Goal: Check status

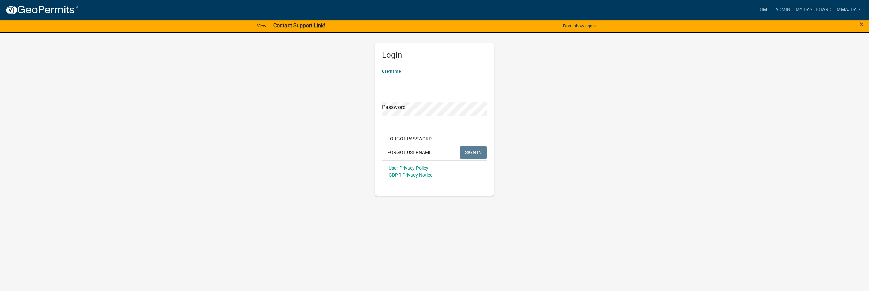
click at [394, 82] on input "Username" at bounding box center [434, 81] width 105 height 14
type input "mmajda"
click at [469, 152] on span "SIGN IN" at bounding box center [473, 152] width 17 height 5
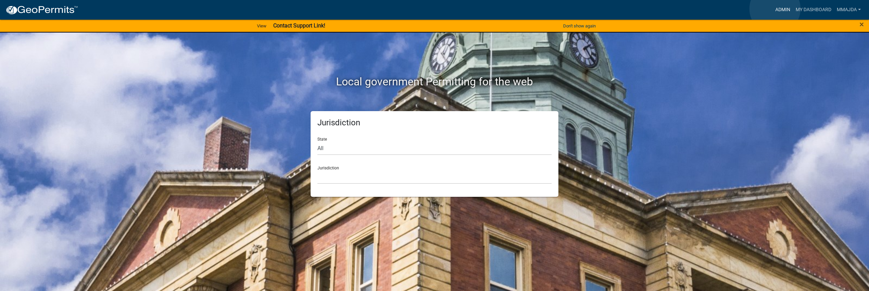
click at [775, 9] on link "Admin" at bounding box center [782, 9] width 20 height 13
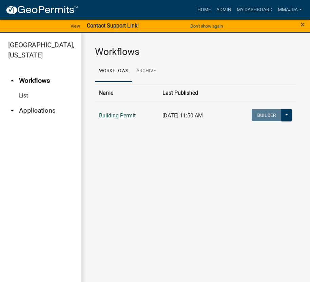
click at [108, 113] on link "Building Permit" at bounding box center [117, 115] width 37 height 6
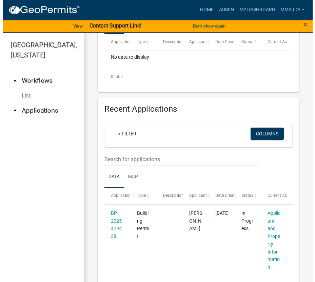
scroll to position [271, 0]
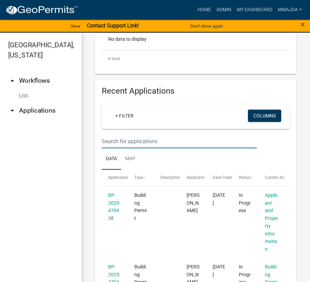
click at [136, 140] on input "text" at bounding box center [179, 141] width 155 height 14
type input "25-1718"
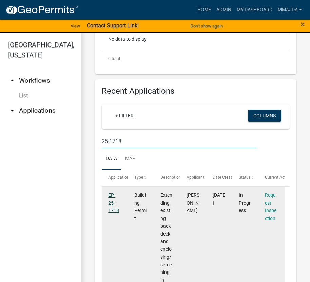
click at [109, 208] on link "EP-25-1718" at bounding box center [113, 202] width 11 height 21
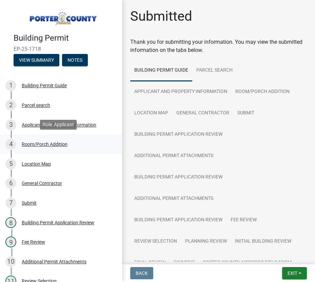
click at [39, 142] on div "Room/Porch Addition" at bounding box center [45, 144] width 46 height 5
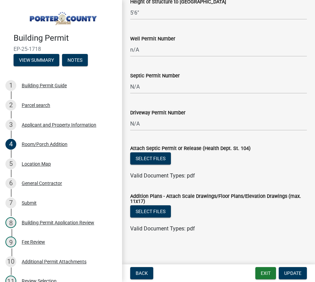
scroll to position [1197, 0]
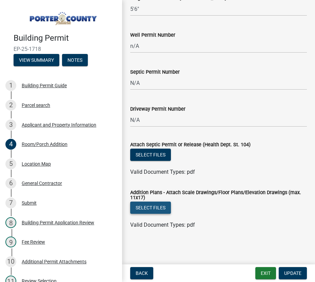
click at [151, 208] on button "Select files" at bounding box center [150, 208] width 41 height 12
click at [21, 62] on button "View Summary" at bounding box center [37, 60] width 46 height 12
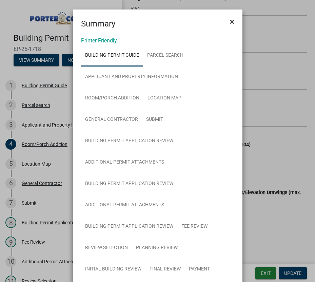
click at [233, 21] on button "×" at bounding box center [232, 21] width 15 height 19
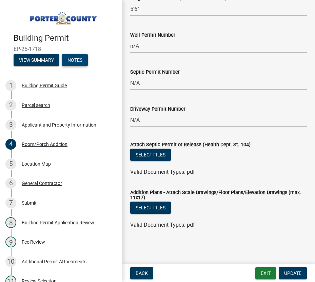
click at [78, 60] on button "Notes" at bounding box center [75, 60] width 26 height 12
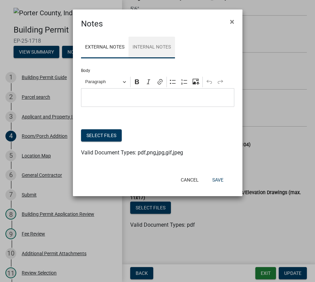
click at [141, 49] on link "Internal Notes" at bounding box center [152, 48] width 46 height 22
click at [114, 49] on link "External Notes" at bounding box center [105, 48] width 48 height 22
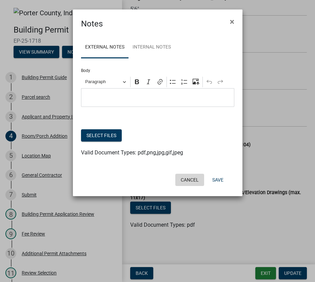
click at [187, 179] on button "Cancel" at bounding box center [189, 180] width 29 height 12
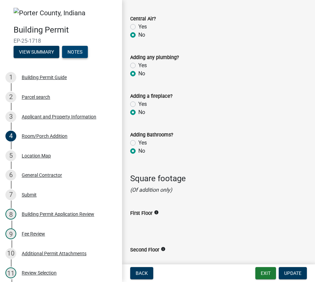
scroll to position [553, 0]
